Goal: Task Accomplishment & Management: Complete application form

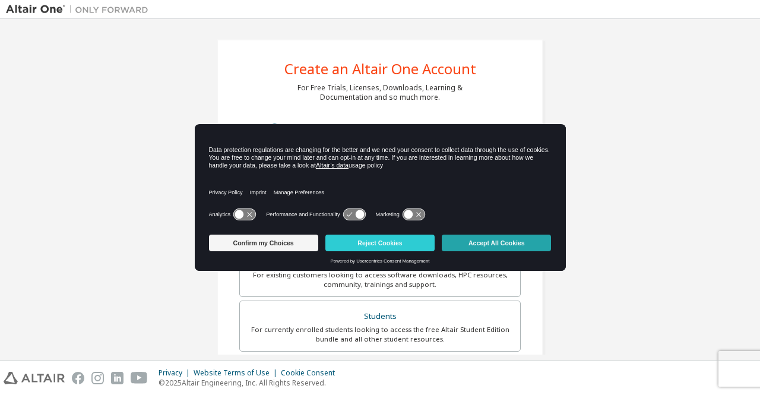
click at [465, 240] on button "Accept All Cookies" at bounding box center [496, 242] width 109 height 17
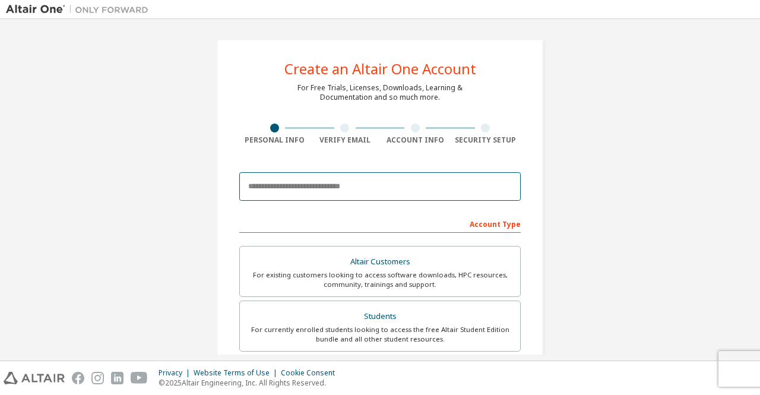
click at [380, 192] on input "email" at bounding box center [379, 186] width 281 height 28
type input "*"
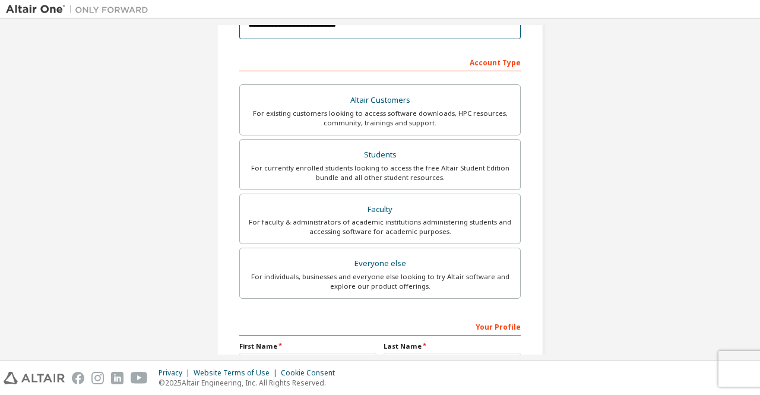
scroll to position [185, 0]
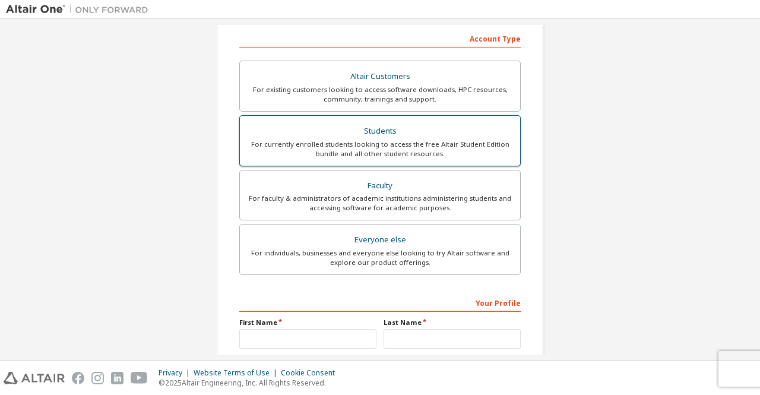
type input "**********"
click at [360, 135] on div "Students" at bounding box center [380, 131] width 266 height 17
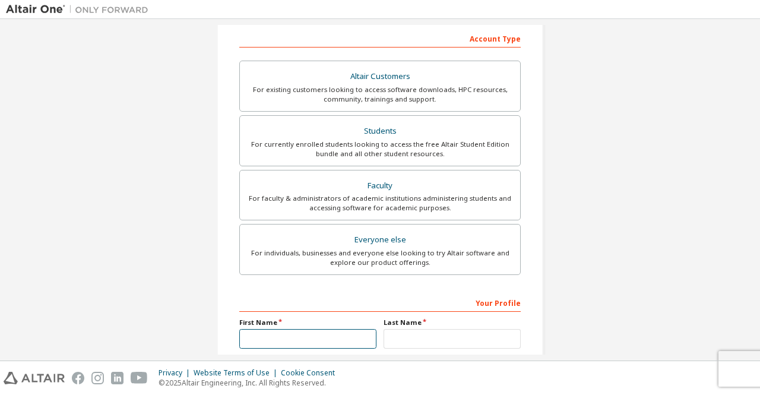
click at [334, 335] on input "text" at bounding box center [307, 339] width 137 height 20
type input "****"
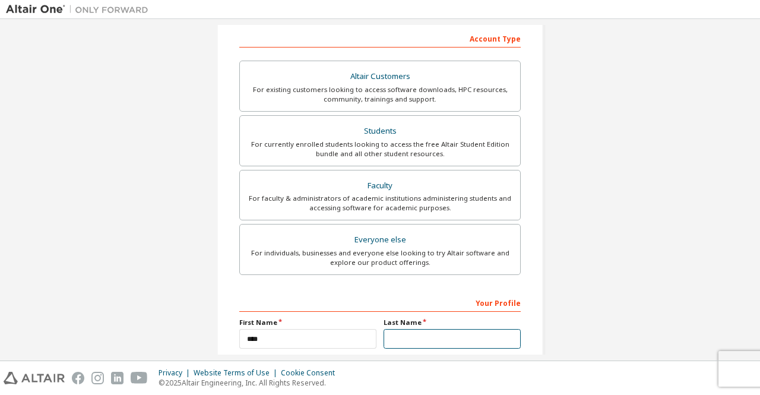
click at [414, 335] on input "text" at bounding box center [451, 339] width 137 height 20
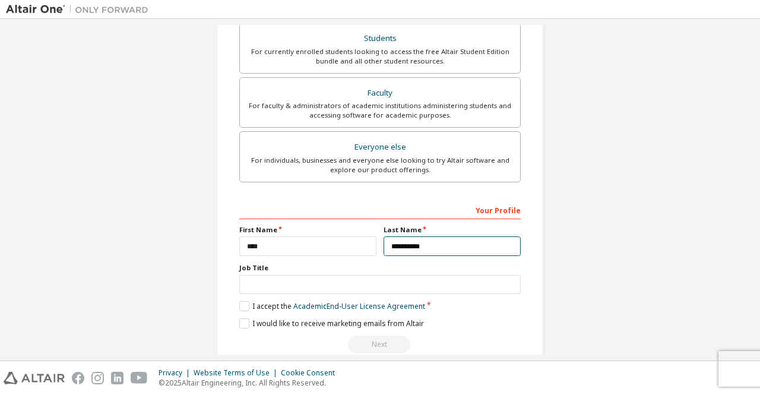
scroll to position [296, 0]
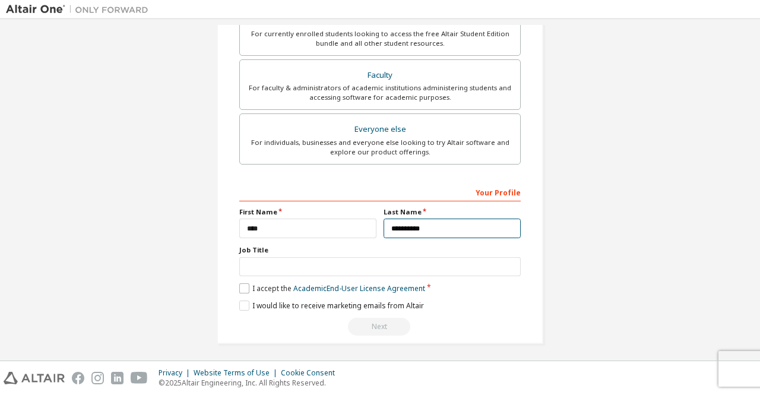
type input "**********"
click at [242, 285] on label "I accept the Academic End-User License Agreement" at bounding box center [332, 288] width 186 height 10
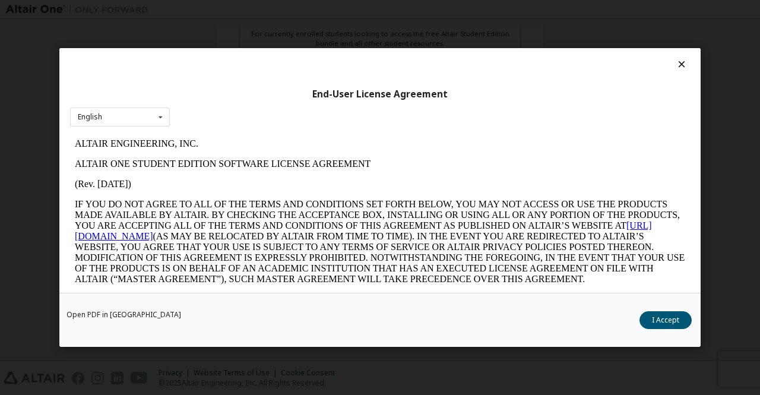
scroll to position [0, 0]
click at [660, 321] on button "I Accept" at bounding box center [665, 320] width 52 height 18
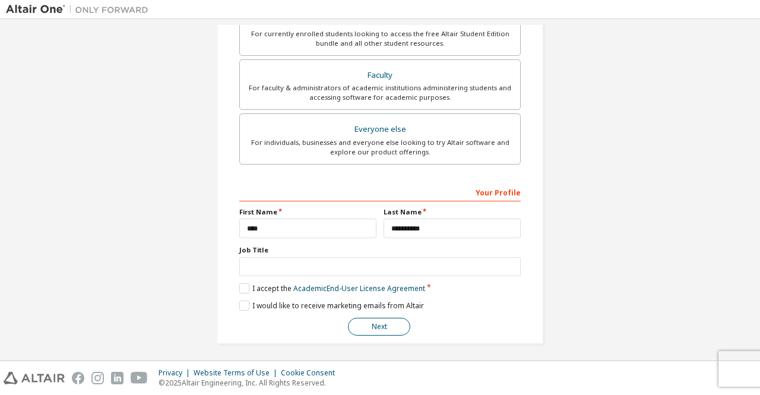
click at [367, 327] on button "Next" at bounding box center [379, 327] width 62 height 18
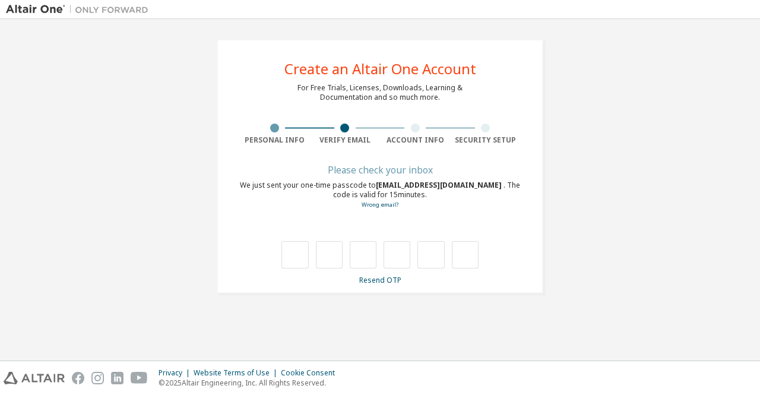
type input "*"
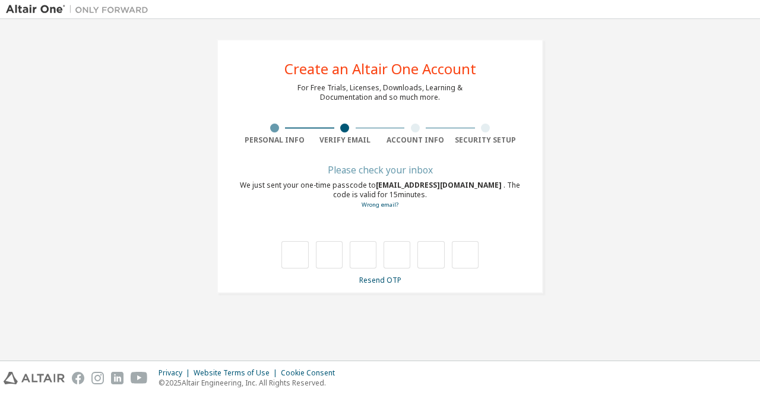
type input "*"
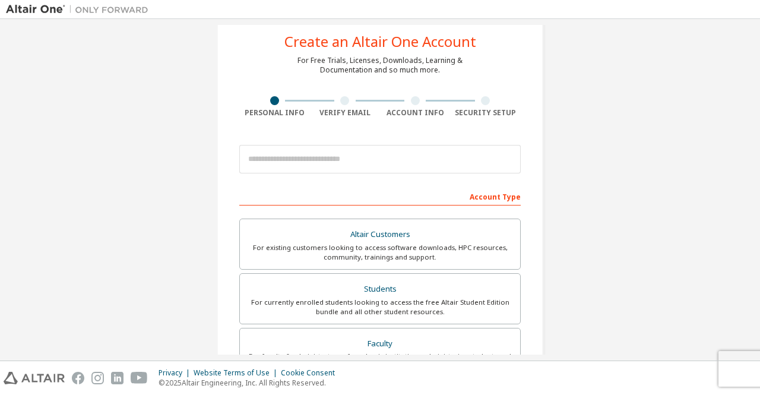
scroll to position [26, 0]
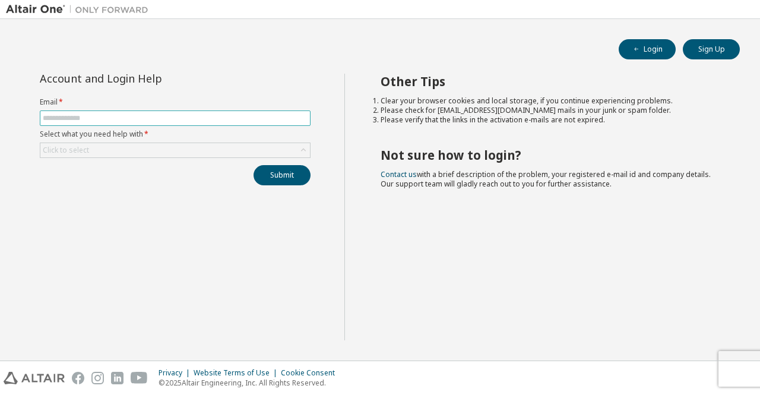
click at [155, 116] on input "text" at bounding box center [175, 117] width 265 height 9
type input "**********"
click at [135, 145] on div "Click to select" at bounding box center [174, 150] width 269 height 14
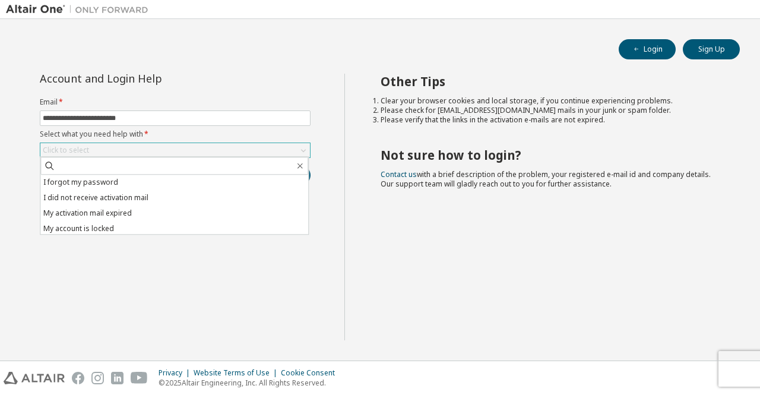
scroll to position [33, 0]
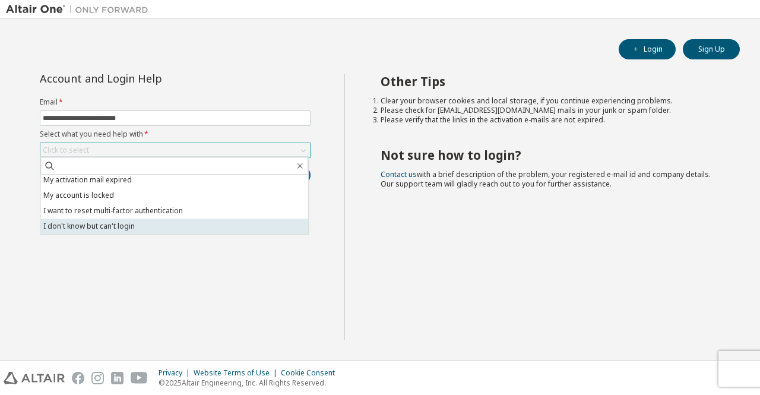
click at [97, 228] on li "I don't know but can't login" at bounding box center [174, 225] width 268 height 15
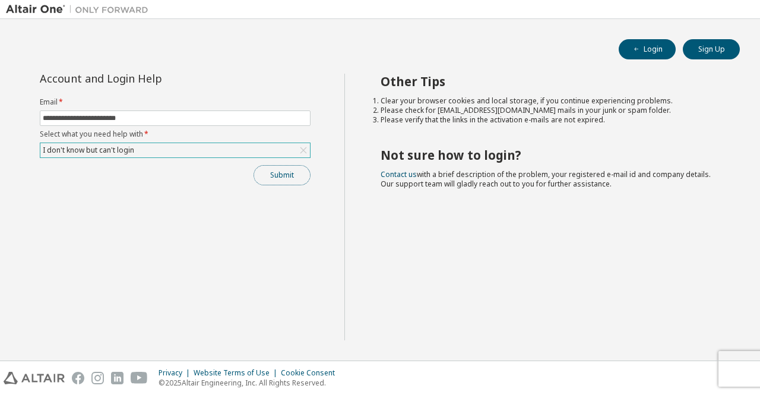
click at [276, 172] on button "Submit" at bounding box center [281, 175] width 57 height 20
click at [27, 12] on img at bounding box center [80, 10] width 148 height 12
